Goal: Information Seeking & Learning: Learn about a topic

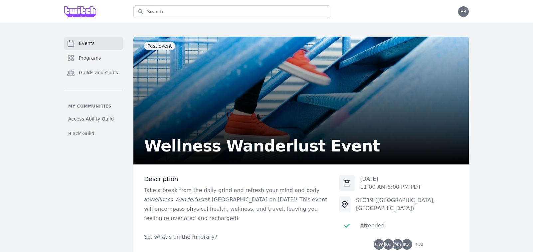
click at [88, 48] on link "Events" at bounding box center [93, 43] width 59 height 13
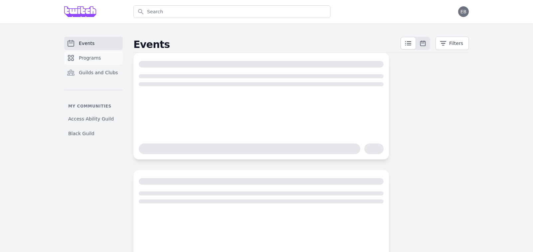
click at [86, 57] on span "Programs" at bounding box center [90, 58] width 22 height 7
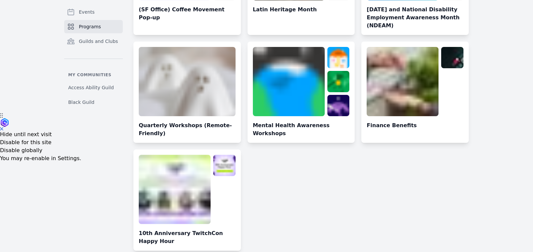
scroll to position [141, 0]
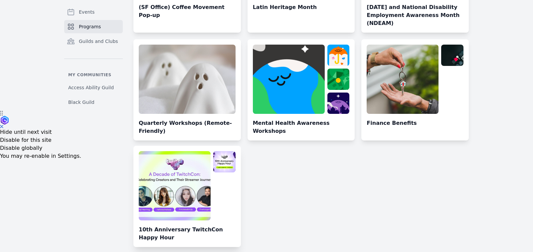
click at [188, 182] on link at bounding box center [186, 199] width 107 height 96
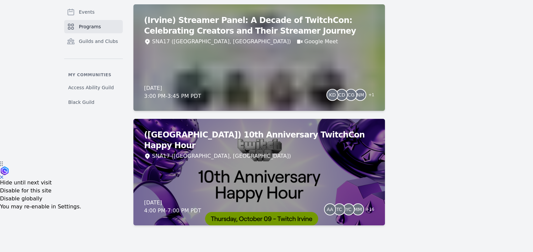
scroll to position [90, 0]
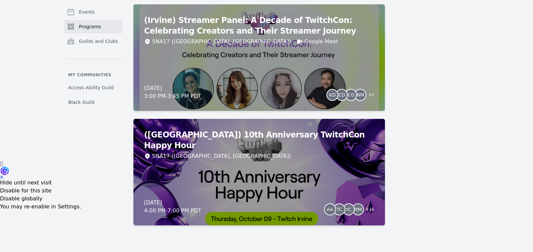
click at [85, 27] on span "Programs" at bounding box center [90, 26] width 22 height 7
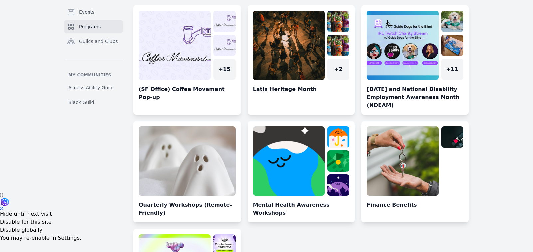
scroll to position [153, 0]
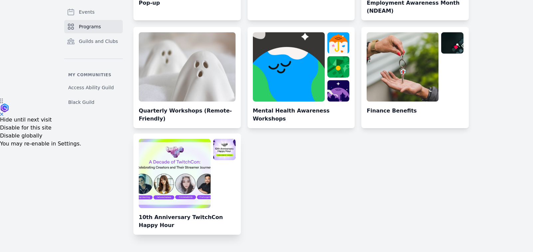
click at [179, 151] on link at bounding box center [186, 187] width 107 height 96
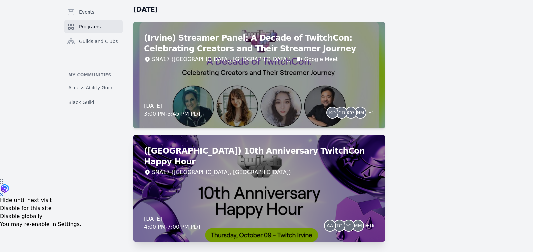
scroll to position [90, 0]
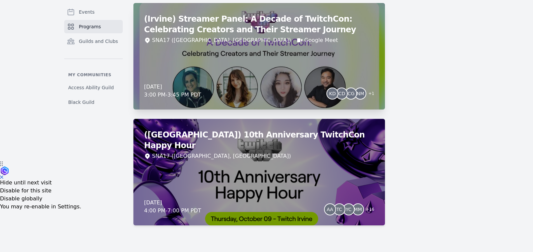
click at [228, 100] on div "(Irvine) Streamer Panel: A Decade of TwitchCon: Celebrating Creators and Their …" at bounding box center [258, 56] width 251 height 106
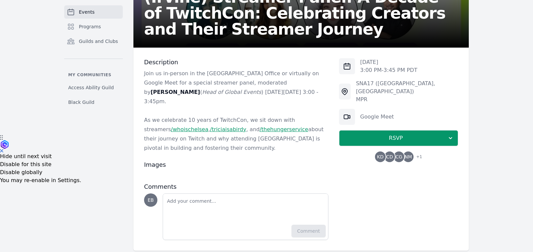
scroll to position [119, 0]
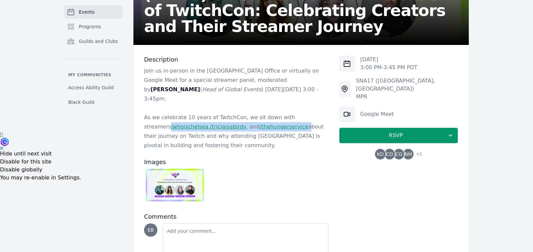
drag, startPoint x: 275, startPoint y: 118, endPoint x: 140, endPoint y: 121, distance: 135.4
click at [140, 121] on div "Description Join us in-person in the [GEOGRAPHIC_DATA] Office or virtually on G…" at bounding box center [300, 162] width 335 height 235
copy p "/whoischelsea , /triciaisabirdy , and /thehungerservice"
